Goal: Information Seeking & Learning: Understand process/instructions

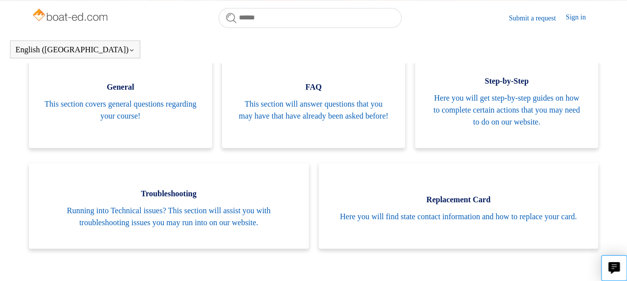
scroll to position [209, 0]
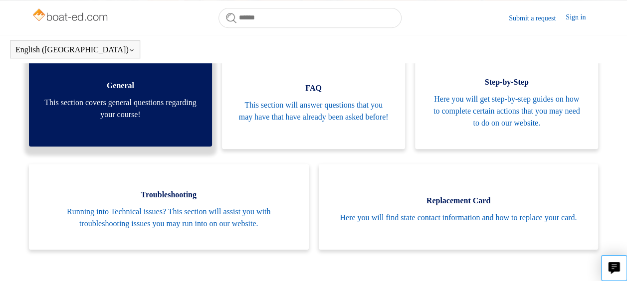
click at [116, 106] on span "This section covers general questions regarding your course!" at bounding box center [120, 109] width 153 height 24
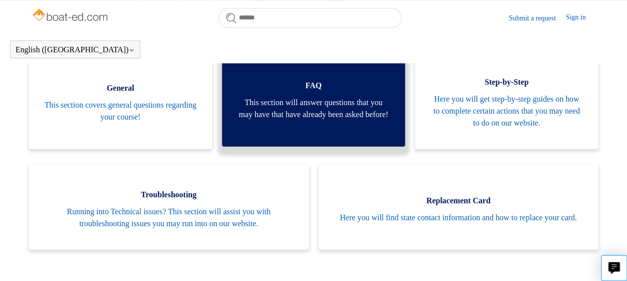
click at [296, 101] on span "This section will answer questions that you may have that have already been ask…" at bounding box center [313, 109] width 153 height 24
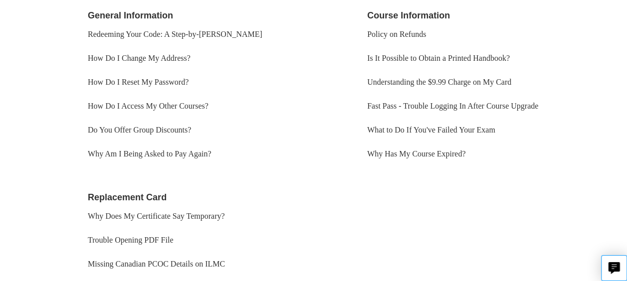
scroll to position [183, 0]
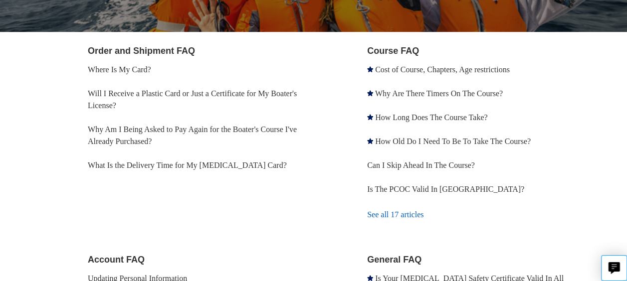
scroll to position [175, 0]
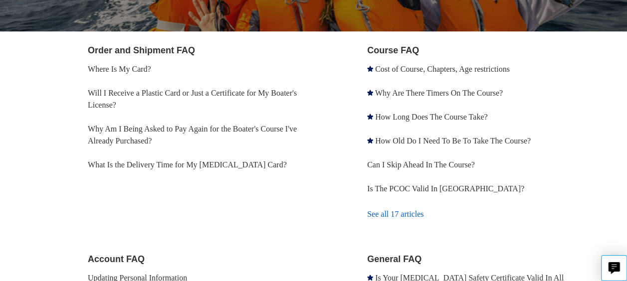
click at [397, 215] on link "See all 17 articles" at bounding box center [481, 214] width 228 height 27
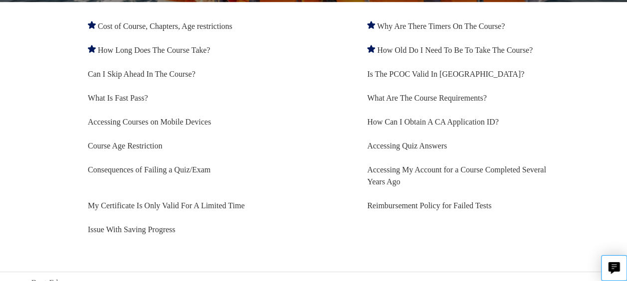
scroll to position [189, 0]
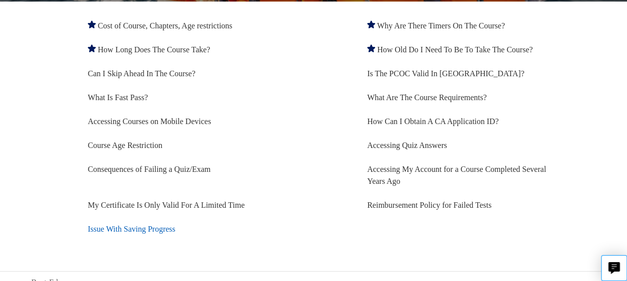
click at [123, 228] on link "Issue With Saving Progress" at bounding box center [132, 229] width 88 height 8
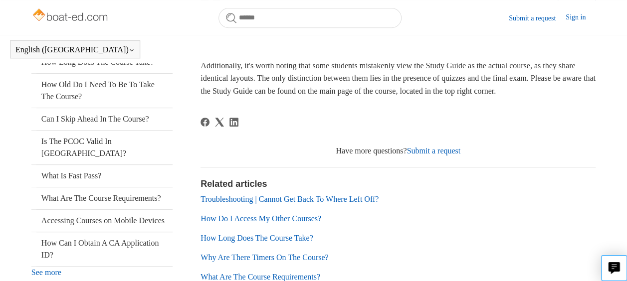
scroll to position [213, 0]
click at [292, 203] on link "Troubleshooting | Cannot Get Back To Where Left Off?" at bounding box center [290, 199] width 178 height 8
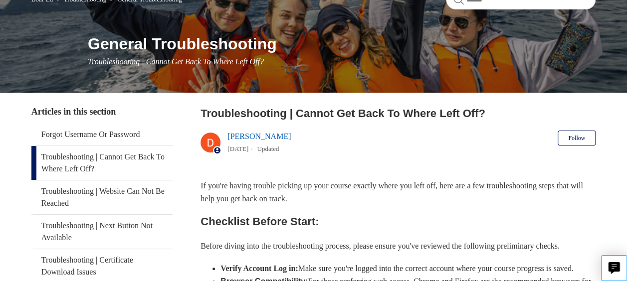
scroll to position [96, 0]
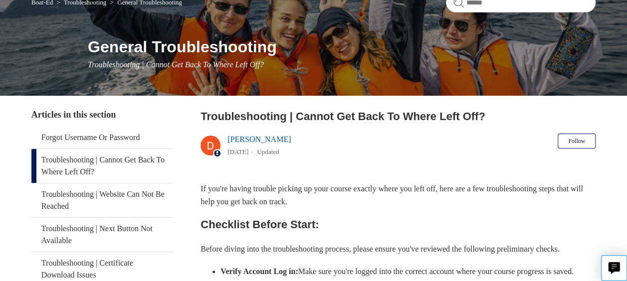
click at [62, 57] on div "General Troubleshooting Troubleshooting | Cannot Get Back To Where Left Off?" at bounding box center [313, 53] width 564 height 36
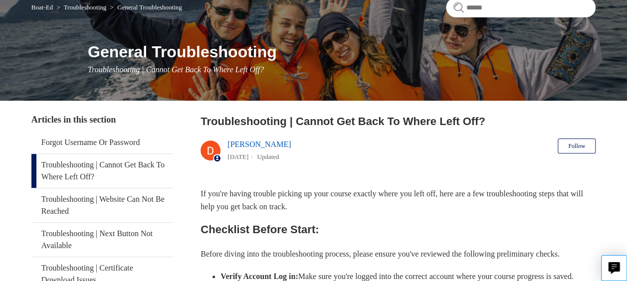
scroll to position [0, 0]
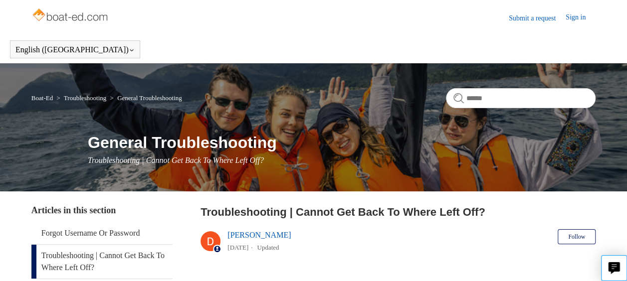
click at [463, 152] on h1 "General Troubleshooting" at bounding box center [342, 143] width 508 height 24
click at [459, 24] on header "Submit a request Sign in" at bounding box center [313, 17] width 564 height 35
click at [408, 250] on header "Troubleshooting | Cannot Get Back To Where Left Off? Deborah Fagan 1 year ago U…" at bounding box center [398, 231] width 395 height 54
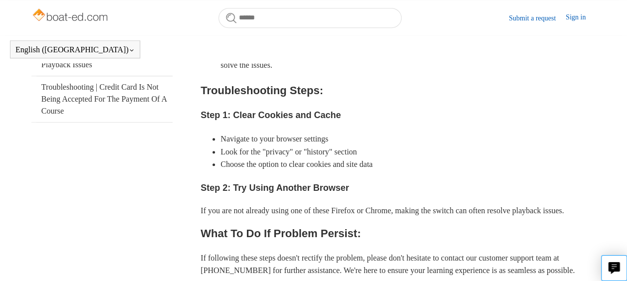
scroll to position [331, 0]
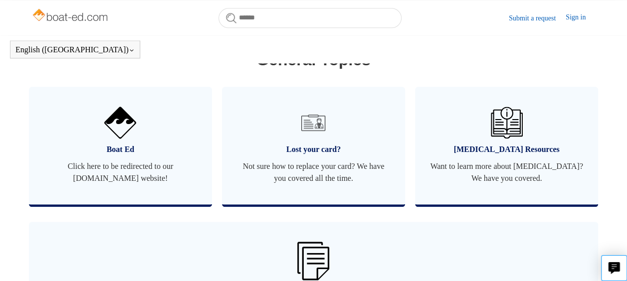
scroll to position [611, 0]
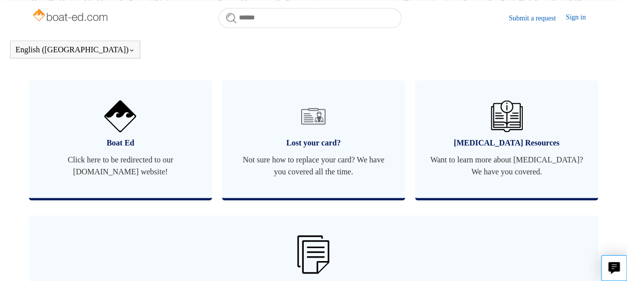
click at [578, 16] on link "Sign in" at bounding box center [581, 18] width 30 height 12
